Goal: Find contact information: Find contact information

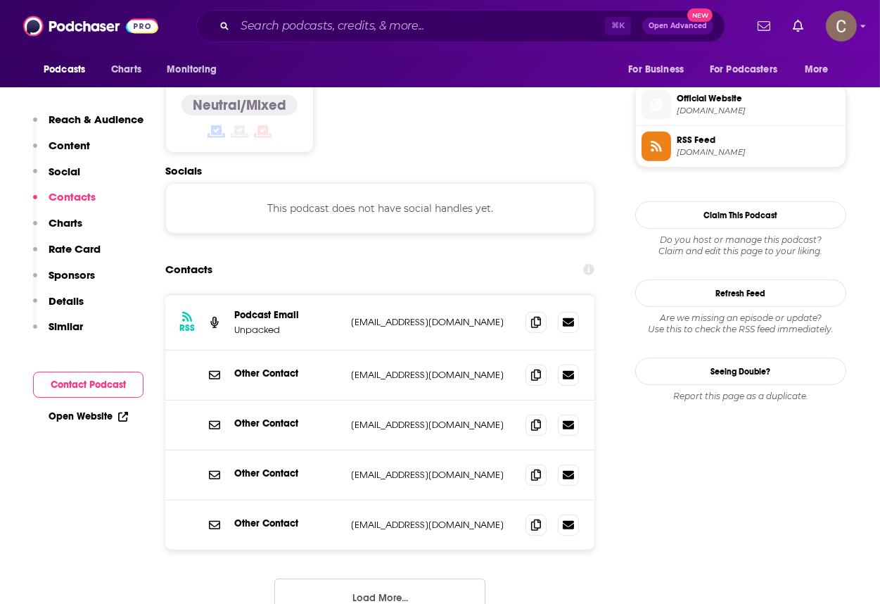
scroll to position [1114, 0]
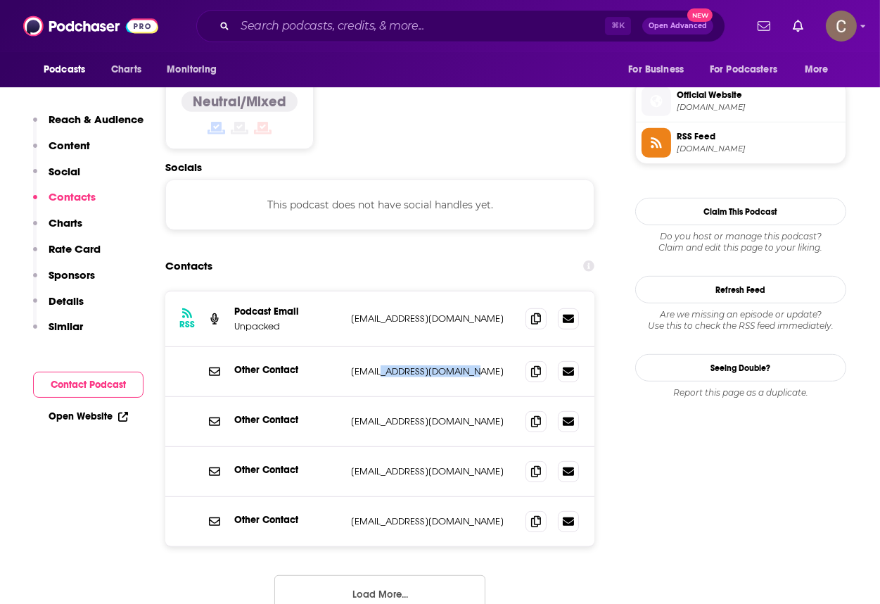
drag, startPoint x: 477, startPoint y: 305, endPoint x: 380, endPoint y: 308, distance: 97.2
click at [380, 365] on p "hello@jewishunpacked.com" at bounding box center [432, 371] width 163 height 12
copy p "jewishunpacked.com"
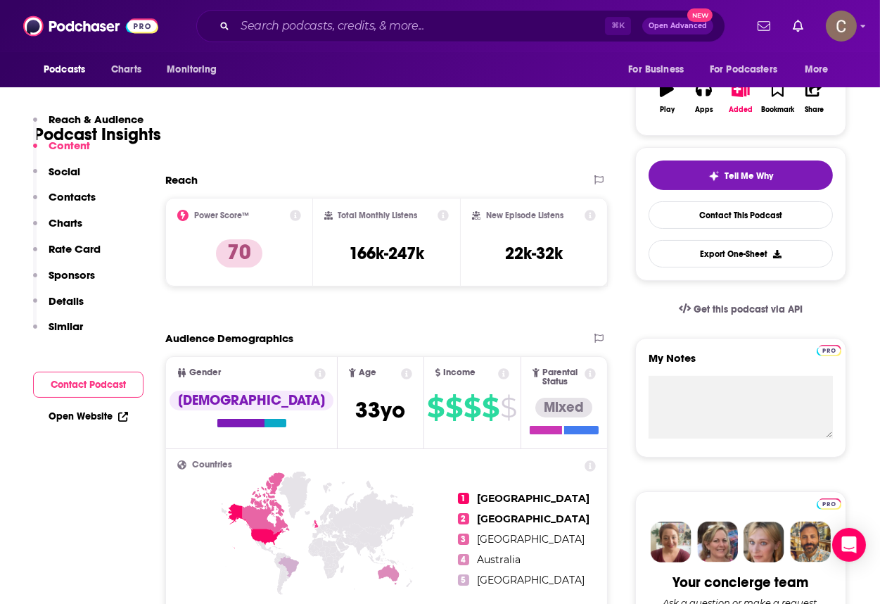
scroll to position [196, 0]
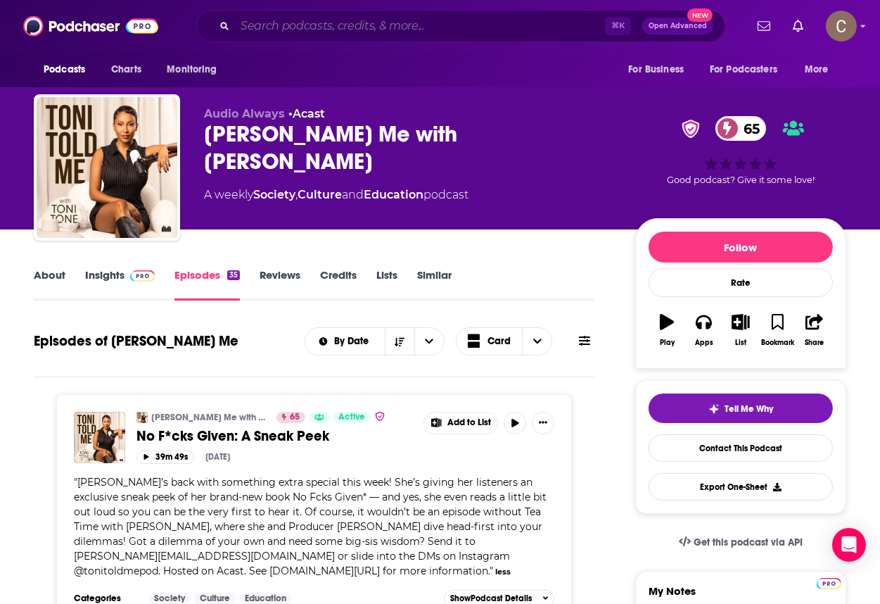
click at [316, 32] on input "Search podcasts, credits, & more..." at bounding box center [420, 26] width 370 height 23
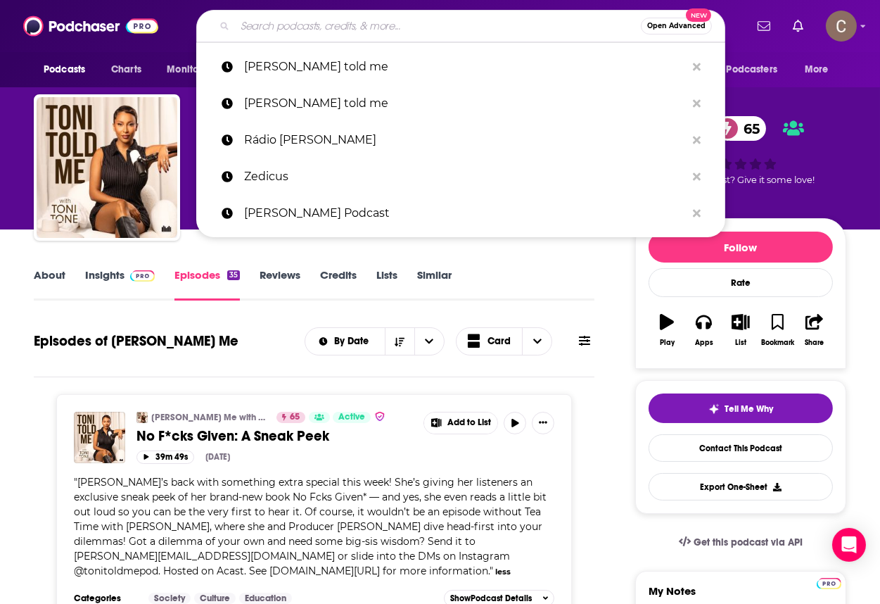
paste input "On the Nose"
type input "On the Nose"
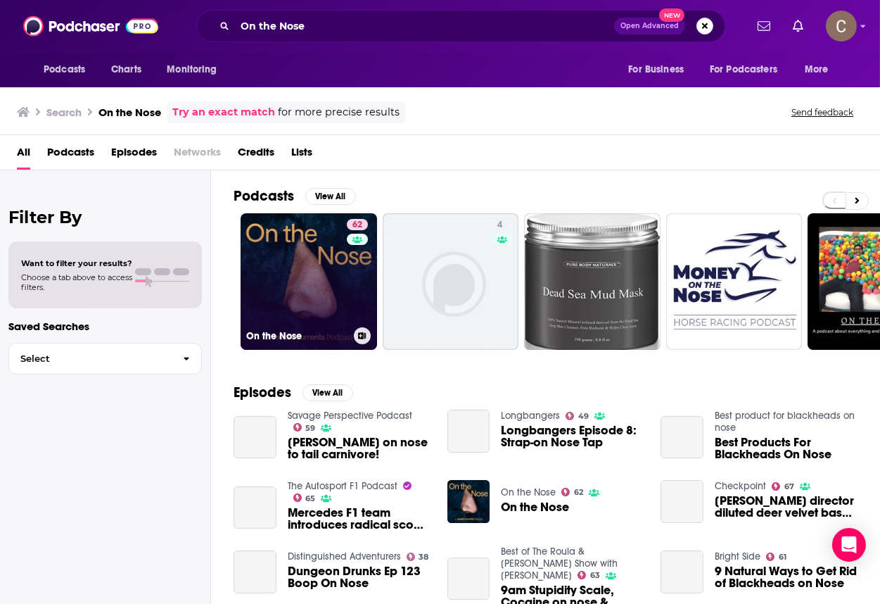
click at [310, 290] on link "62 On the Nose" at bounding box center [309, 281] width 137 height 137
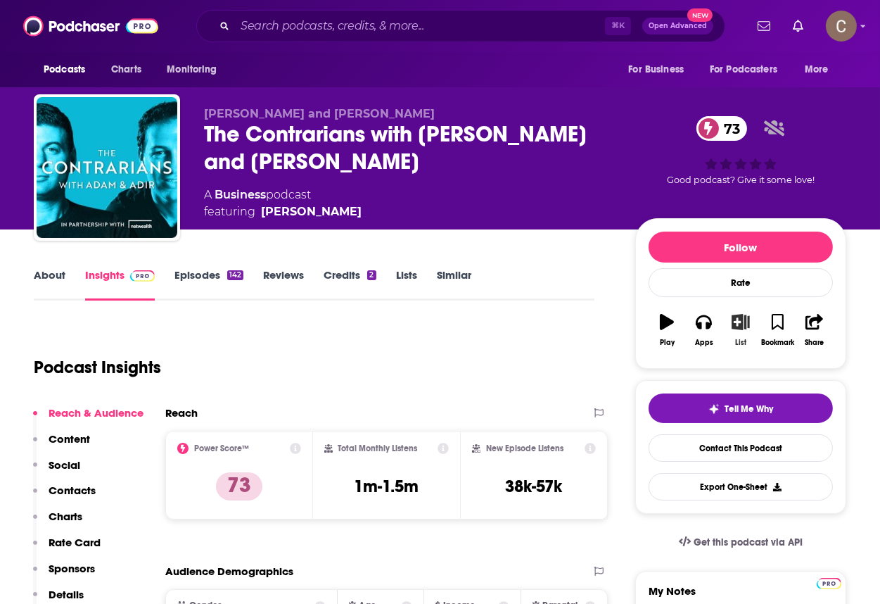
click at [745, 332] on button "List" at bounding box center [741, 330] width 37 height 51
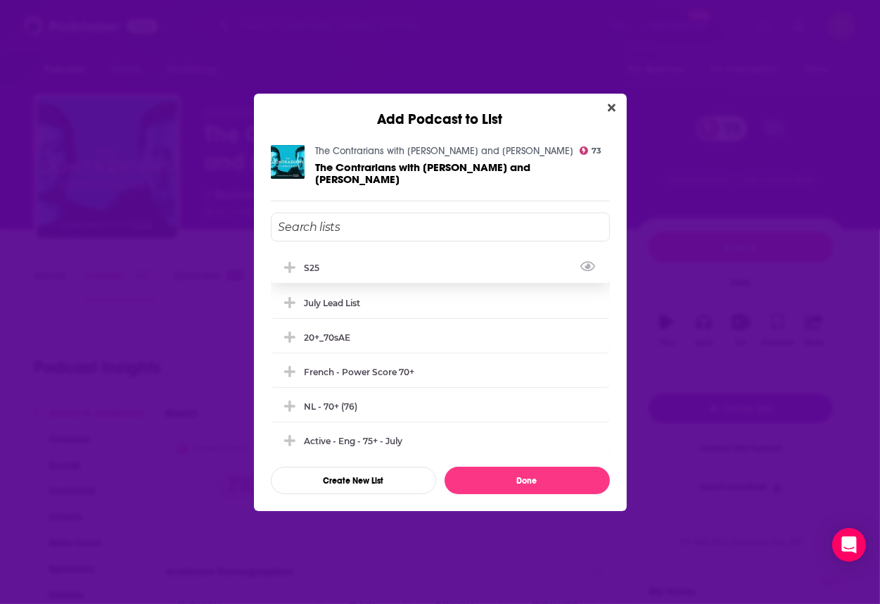
click at [319, 263] on div "s25" at bounding box center [317, 268] width 24 height 11
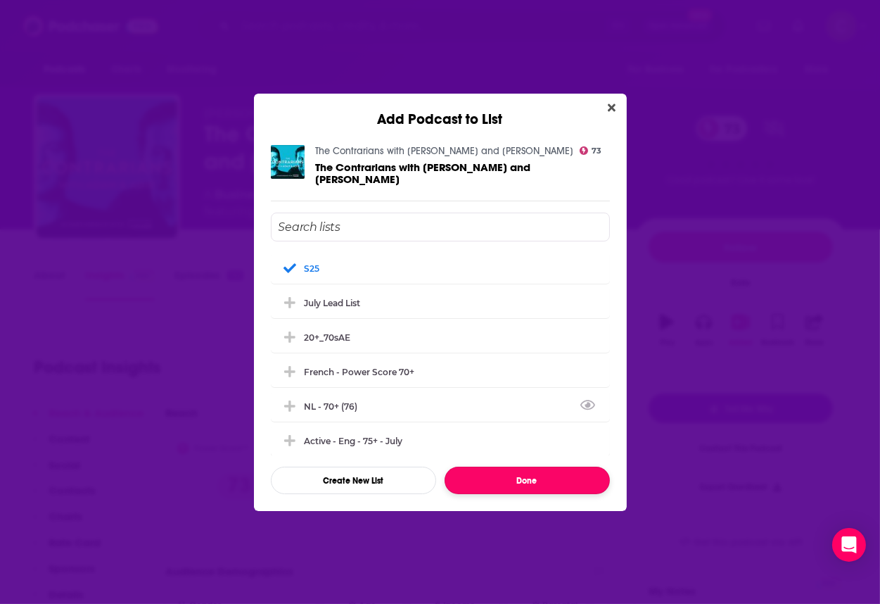
click at [552, 475] on button "Done" at bounding box center [527, 480] width 165 height 27
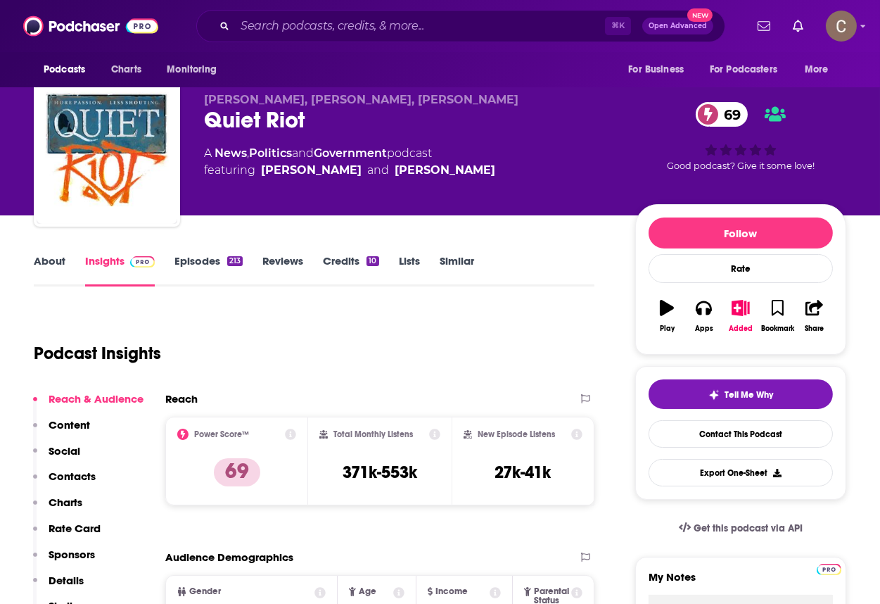
scroll to position [11, 0]
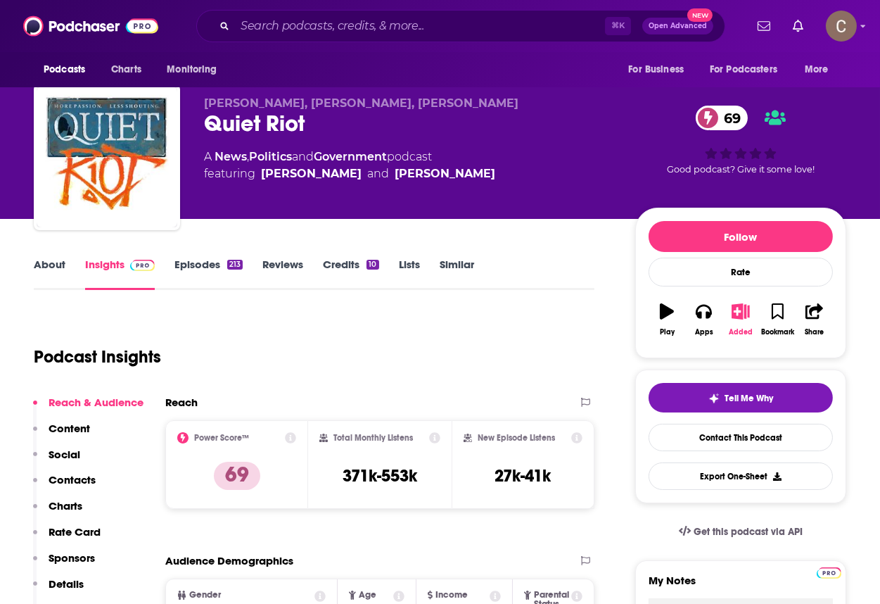
click at [741, 312] on icon "button" at bounding box center [742, 310] width 18 height 15
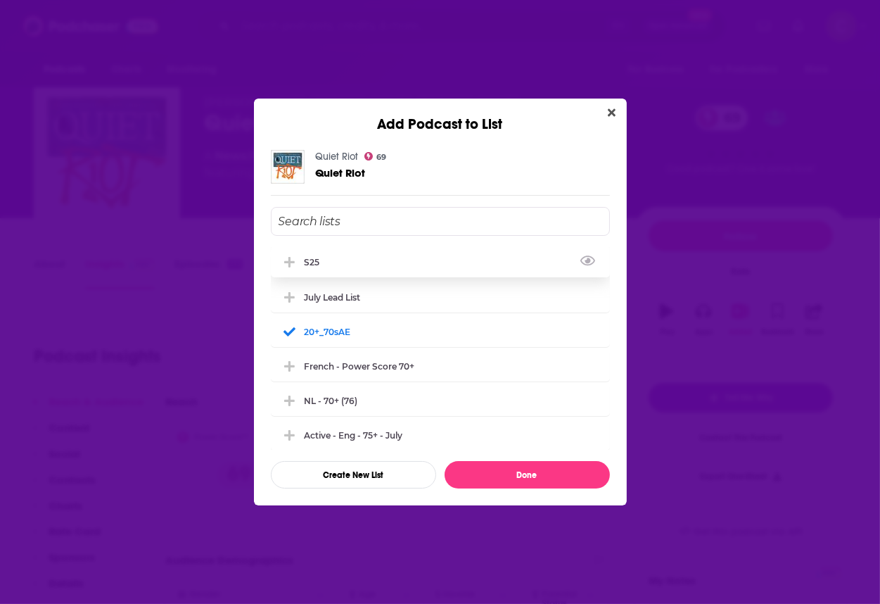
click at [452, 262] on div "s25" at bounding box center [440, 261] width 339 height 31
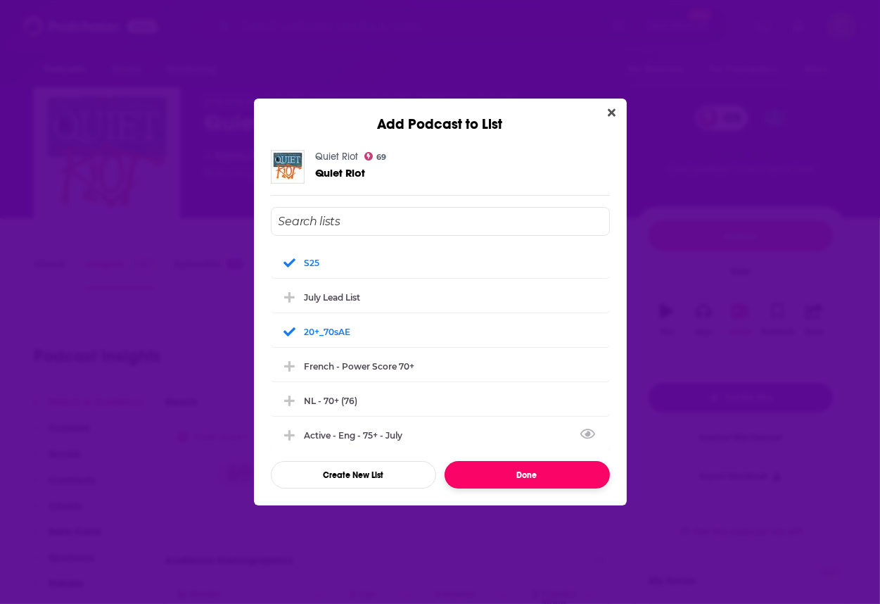
click at [486, 468] on button "Done" at bounding box center [527, 474] width 165 height 27
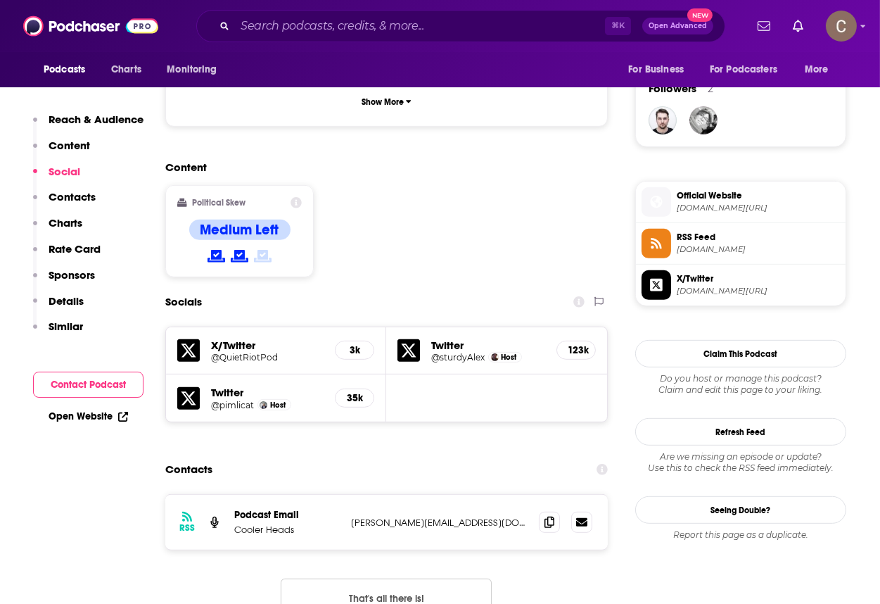
scroll to position [1015, 0]
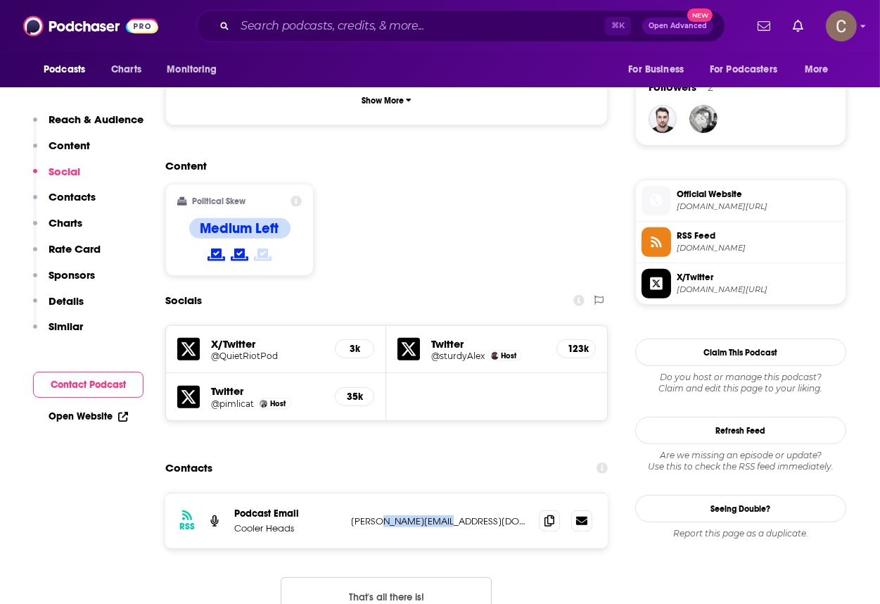
drag, startPoint x: 460, startPoint y: 431, endPoint x: 385, endPoint y: 434, distance: 75.4
click at [385, 515] on p "kenny@pepshop.co.uk" at bounding box center [439, 521] width 177 height 12
copy p "pepshop.co.uk"
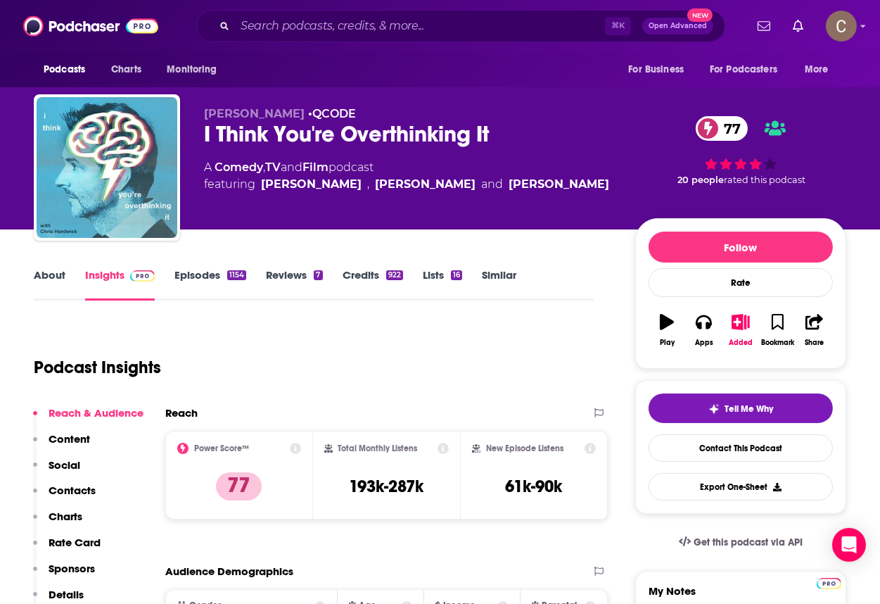
click at [210, 271] on link "Episodes 1154" at bounding box center [211, 284] width 72 height 32
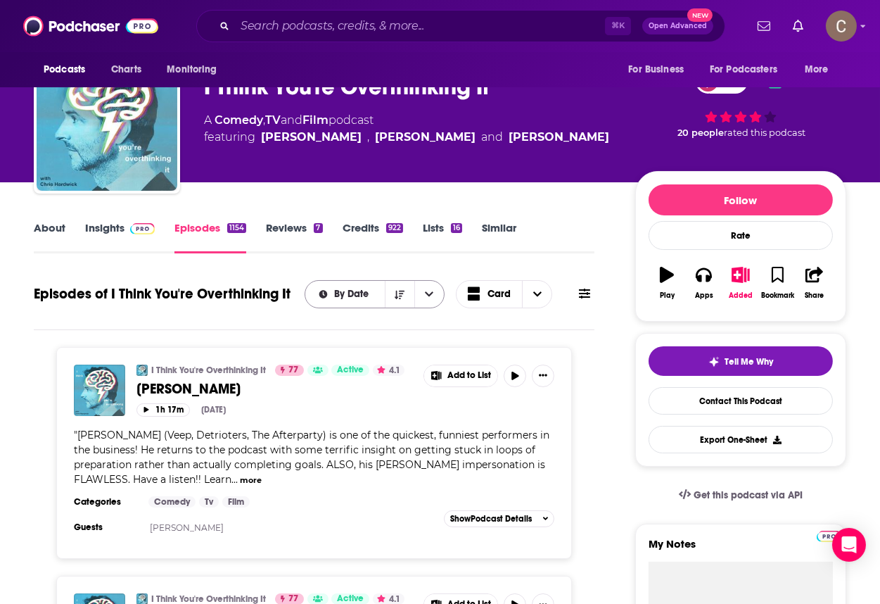
scroll to position [70, 0]
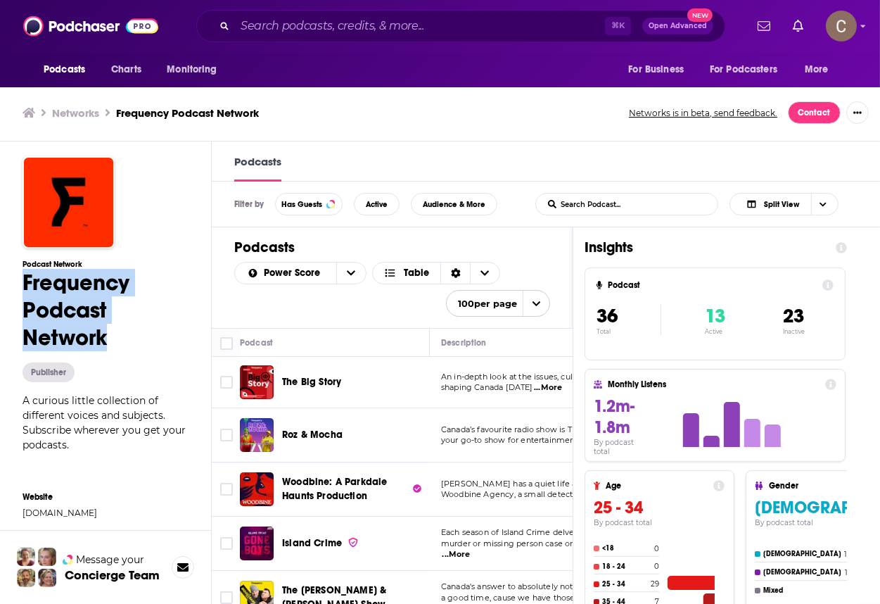
drag, startPoint x: 118, startPoint y: 336, endPoint x: 23, endPoint y: 281, distance: 110.1
click at [23, 281] on h1 "Frequency Podcast Network" at bounding box center [106, 310] width 166 height 82
